Goal: Task Accomplishment & Management: Manage account settings

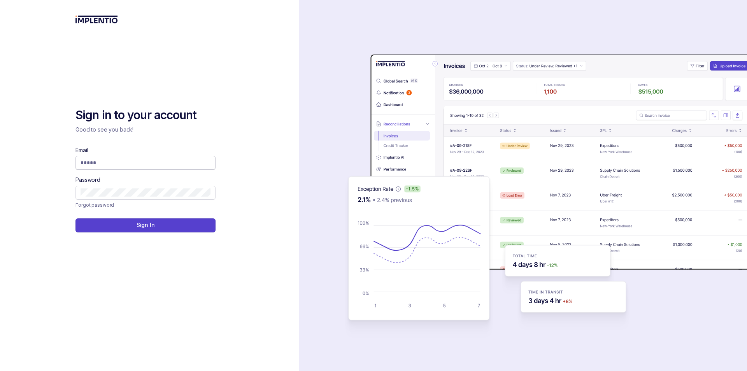
click at [155, 165] on input "Email" at bounding box center [145, 163] width 130 height 8
type input "****"
click at [149, 164] on input "Email" at bounding box center [145, 163] width 130 height 8
type input "**********"
